Goal: Task Accomplishment & Management: Complete application form

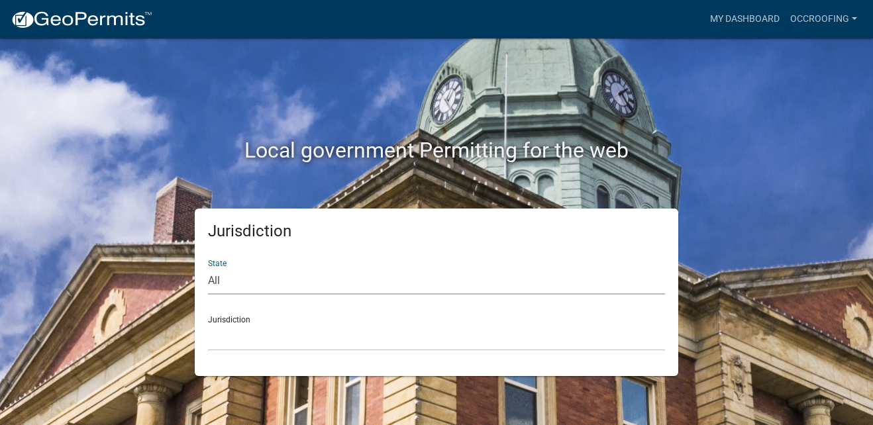
click at [226, 292] on select "All [US_STATE] [US_STATE] [US_STATE] [US_STATE] [US_STATE] [US_STATE] [US_STATE…" at bounding box center [436, 281] width 457 height 27
select select "[US_STATE]"
click at [208, 268] on select "All [US_STATE] [US_STATE] [US_STATE] [US_STATE] [US_STATE] [US_STATE] [US_STATE…" at bounding box center [436, 281] width 457 height 27
click at [239, 342] on select "City of [GEOGRAPHIC_DATA], [US_STATE] City of [GEOGRAPHIC_DATA], [US_STATE] Cit…" at bounding box center [436, 337] width 457 height 27
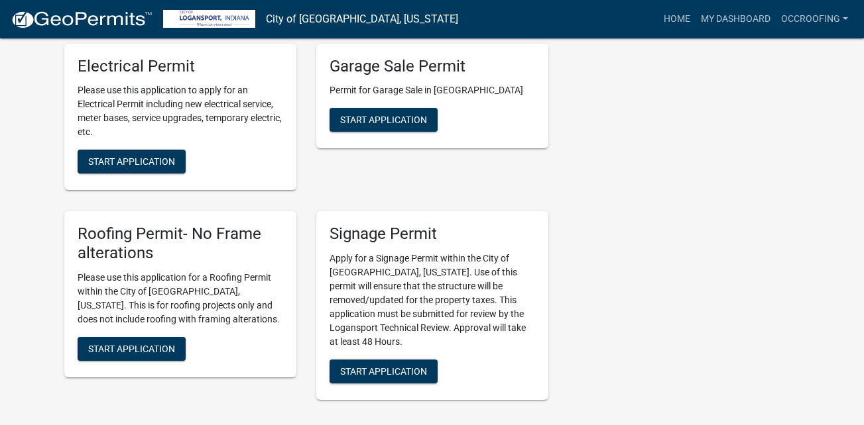
scroll to position [820, 0]
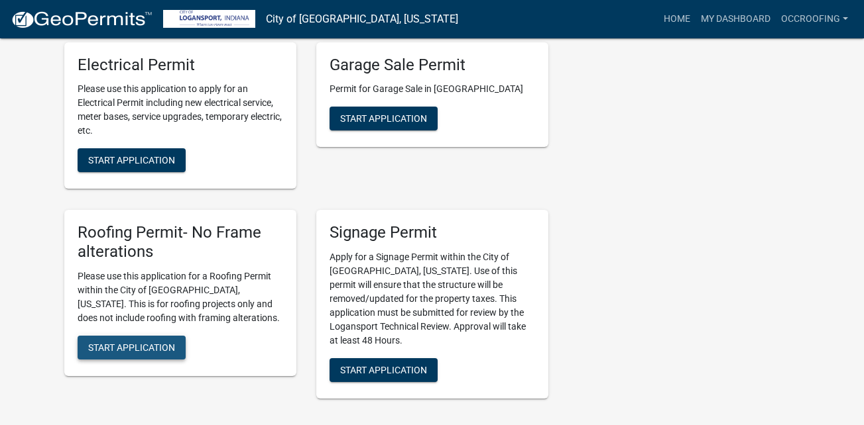
click at [146, 336] on button "Start Application" at bounding box center [132, 348] width 108 height 24
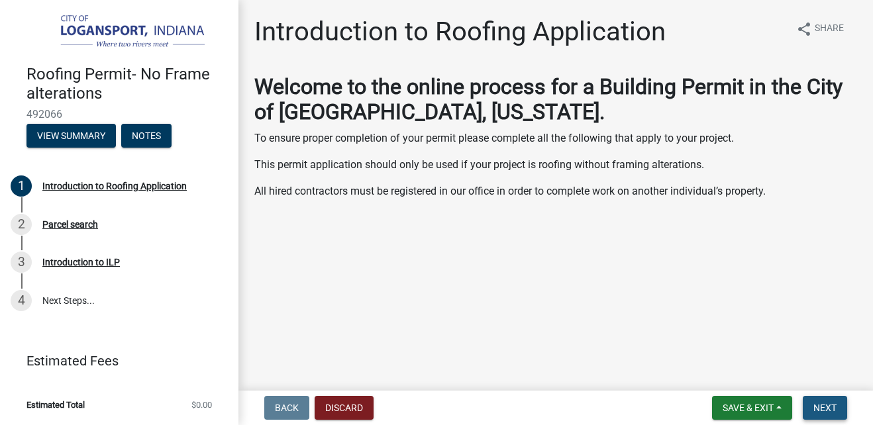
click at [816, 412] on span "Next" at bounding box center [825, 408] width 23 height 11
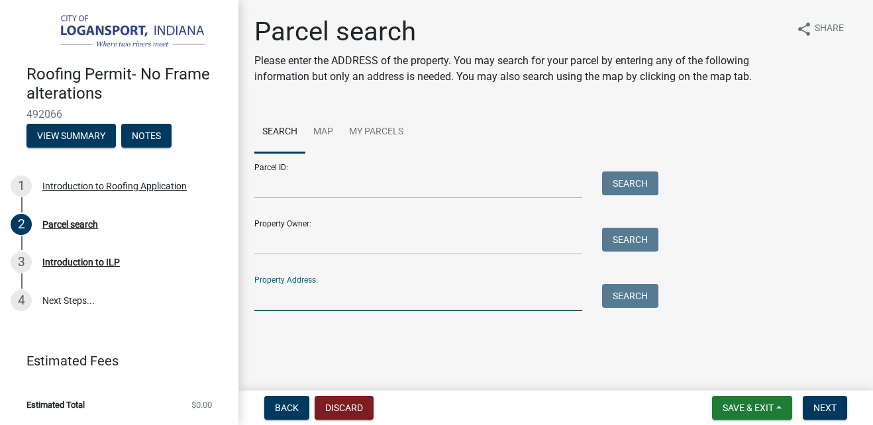
click at [398, 304] on input "Property Address:" at bounding box center [418, 297] width 328 height 27
type input "[STREET_ADDRESS]"
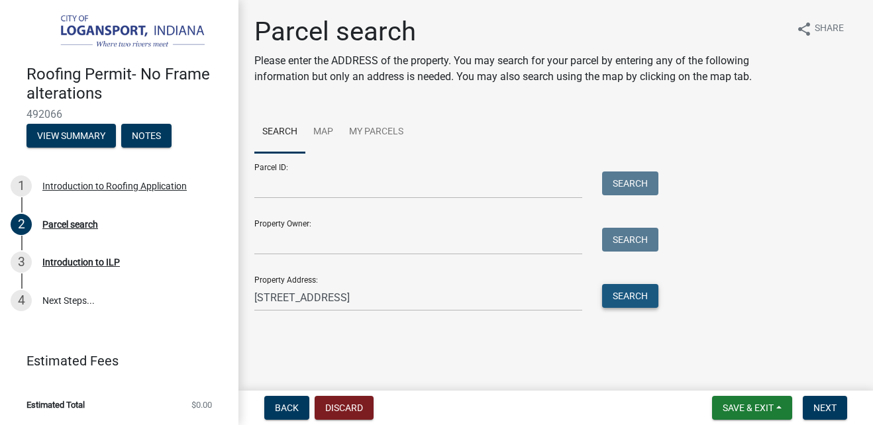
click at [624, 300] on button "Search" at bounding box center [630, 296] width 56 height 24
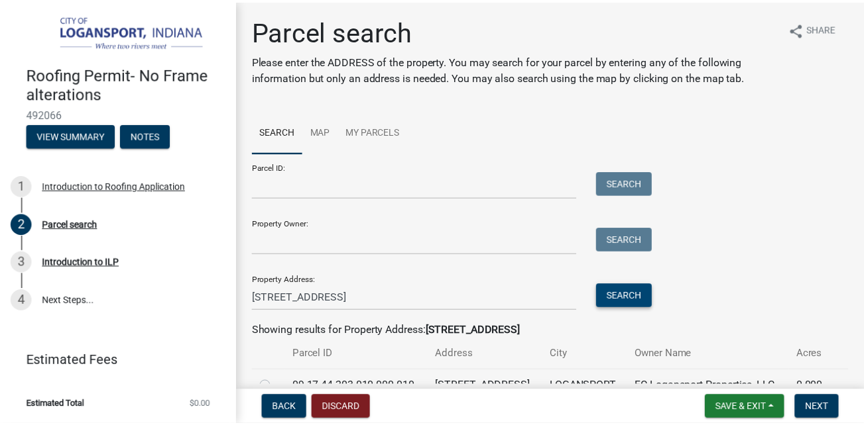
scroll to position [69, 0]
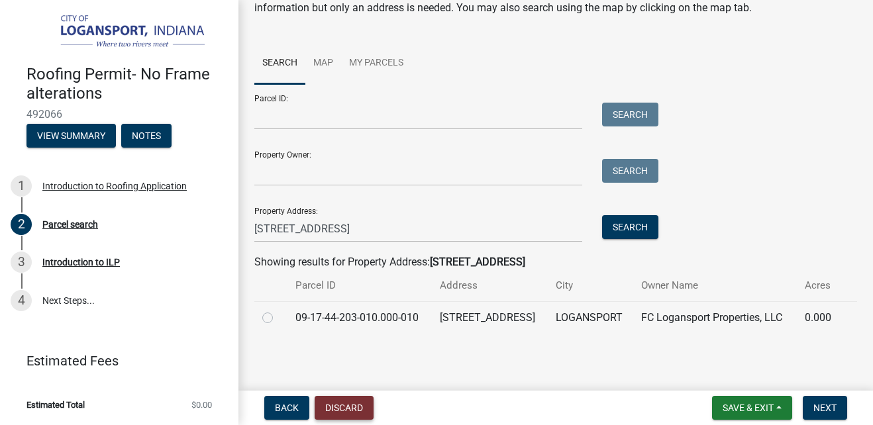
click at [357, 409] on button "Discard" at bounding box center [344, 408] width 59 height 24
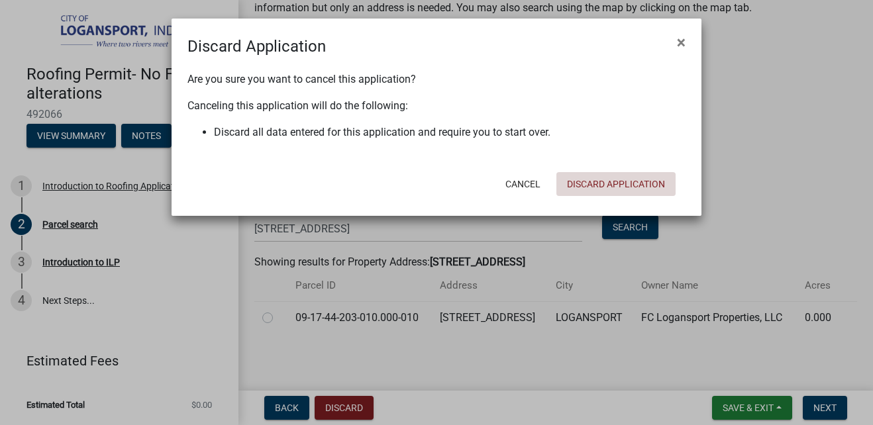
click at [616, 182] on button "Discard Application" at bounding box center [616, 184] width 119 height 24
